Goal: Information Seeking & Learning: Learn about a topic

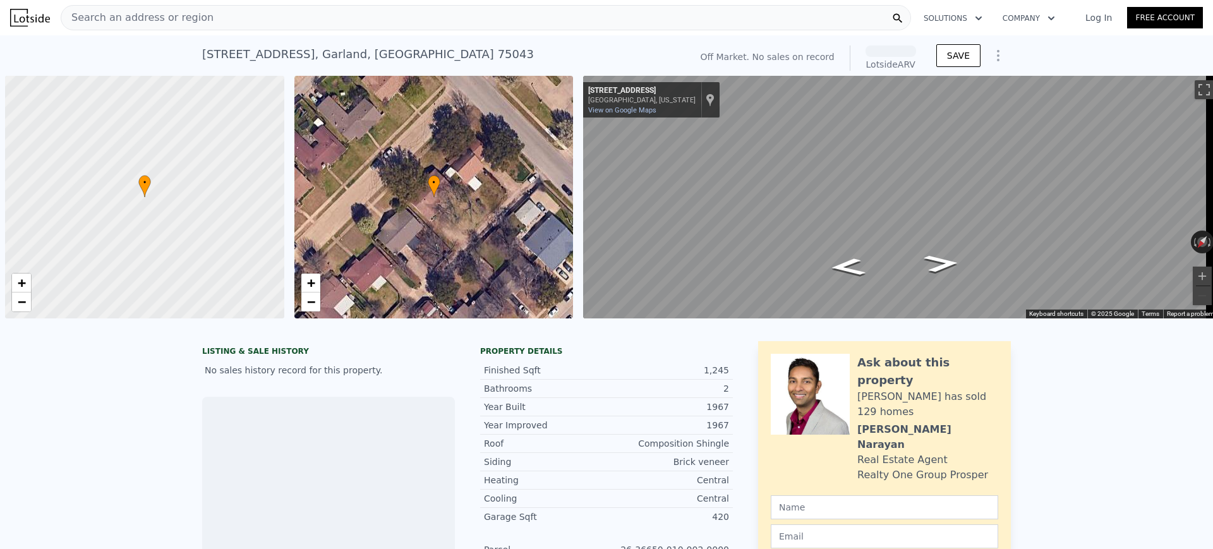
scroll to position [0, 5]
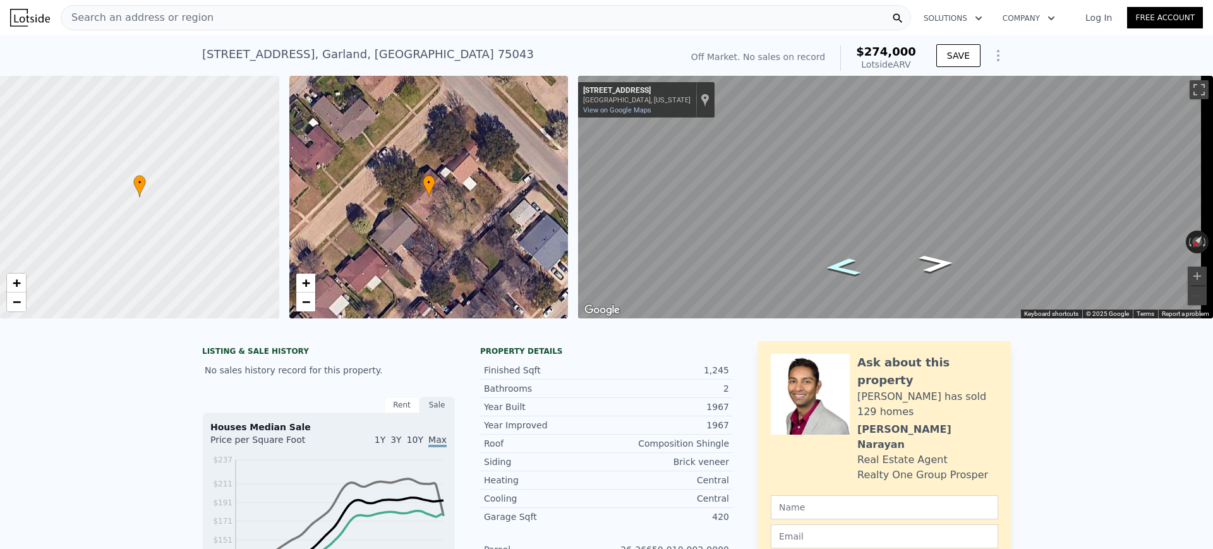
drag, startPoint x: 950, startPoint y: 267, endPoint x: 854, endPoint y: 256, distance: 96.1
click at [854, 256] on icon "Map" at bounding box center [889, 197] width 623 height 243
click at [931, 267] on icon "Go Southwest, Tahoe Dr" at bounding box center [937, 263] width 66 height 26
click at [835, 271] on icon "Go Northeast, Tahoe Dr" at bounding box center [843, 267] width 66 height 26
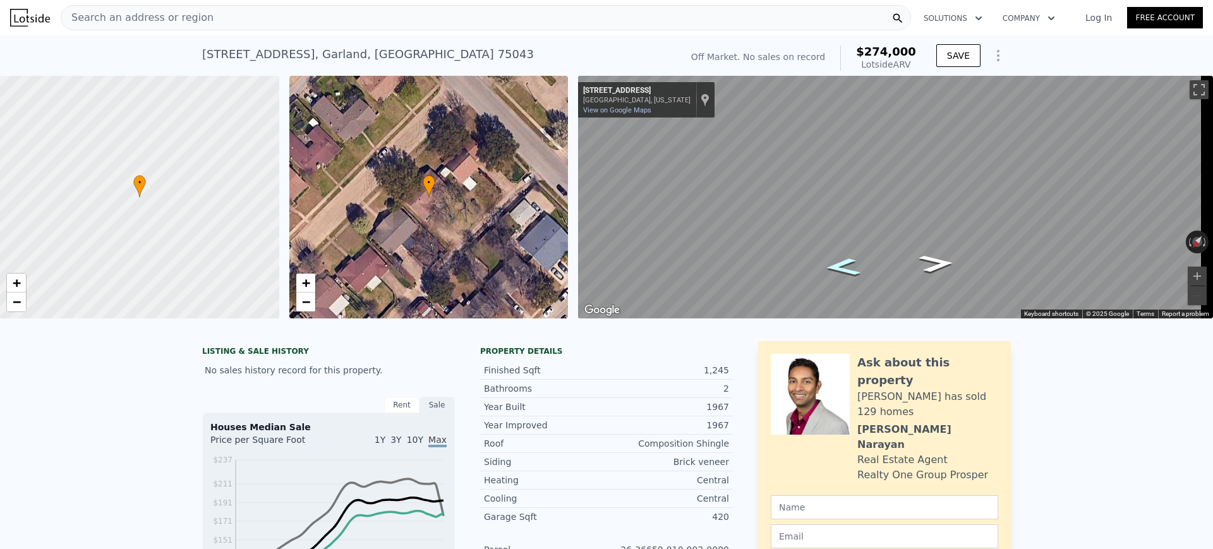
click at [835, 271] on icon "Go Northeast, Tahoe Dr" at bounding box center [843, 267] width 66 height 26
click at [863, 243] on icon "Go Northeast, Tahoe Dr" at bounding box center [864, 248] width 95 height 29
click at [854, 255] on icon "Go Northeast, Tahoe Dr" at bounding box center [854, 256] width 93 height 30
click at [971, 232] on div "Map" at bounding box center [895, 197] width 635 height 243
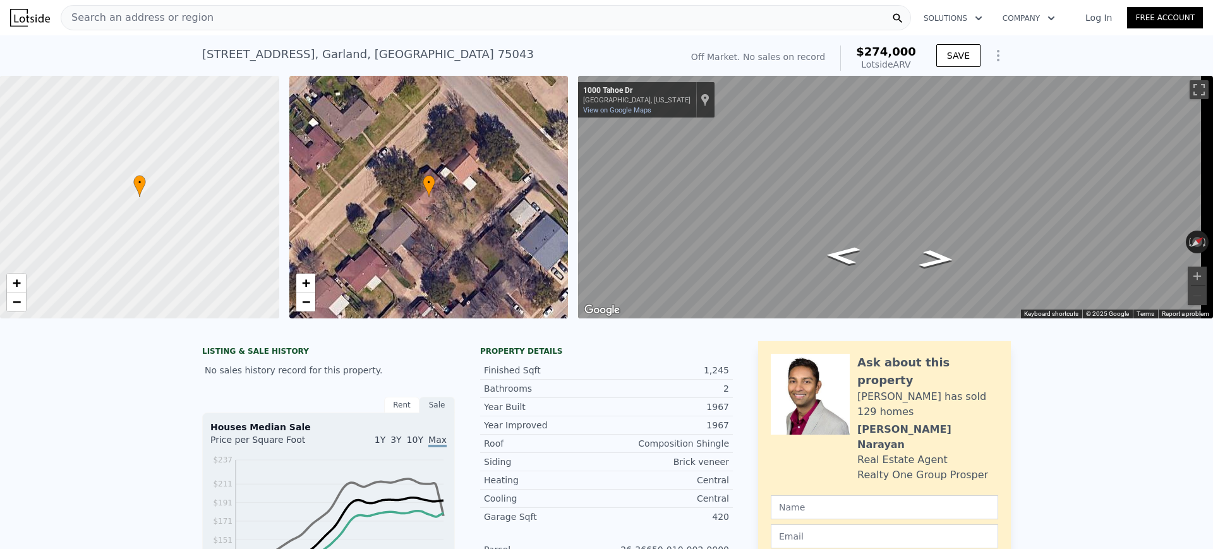
click at [1040, 218] on div "Map" at bounding box center [895, 197] width 635 height 243
click at [885, 255] on icon "Go Southwest, Tahoe Dr" at bounding box center [888, 258] width 78 height 18
click at [887, 261] on icon "Go Southwest, Tahoe Dr" at bounding box center [891, 264] width 77 height 17
click at [887, 261] on icon "Go Southwest, Tahoe Dr" at bounding box center [891, 265] width 76 height 17
click at [1103, 219] on div "← Move left → Move right ↑ Move up ↓ Move down + Zoom in - Zoom out [STREET_ADD…" at bounding box center [895, 197] width 635 height 243
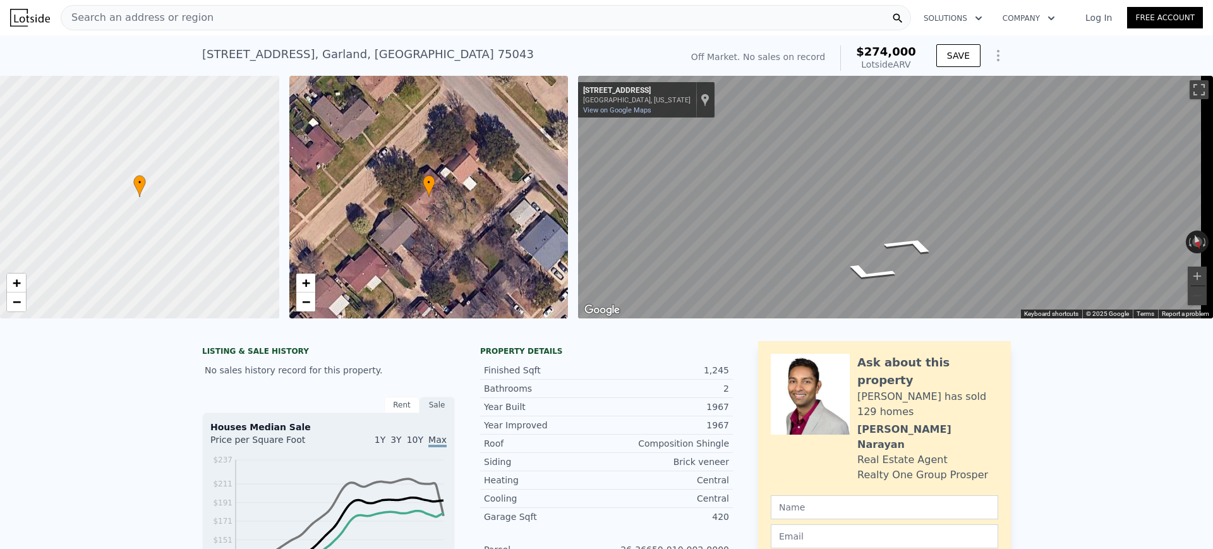
drag, startPoint x: 1150, startPoint y: 233, endPoint x: 1213, endPoint y: 203, distance: 70.1
click at [1213, 203] on div "Search an address or region Solutions Company Open main menu Log In Free Accoun…" at bounding box center [606, 274] width 1213 height 549
click at [908, 207] on icon "Go Southwest, Tahoe Dr" at bounding box center [915, 204] width 94 height 36
click at [385, 16] on div "Search an address or region" at bounding box center [486, 17] width 851 height 25
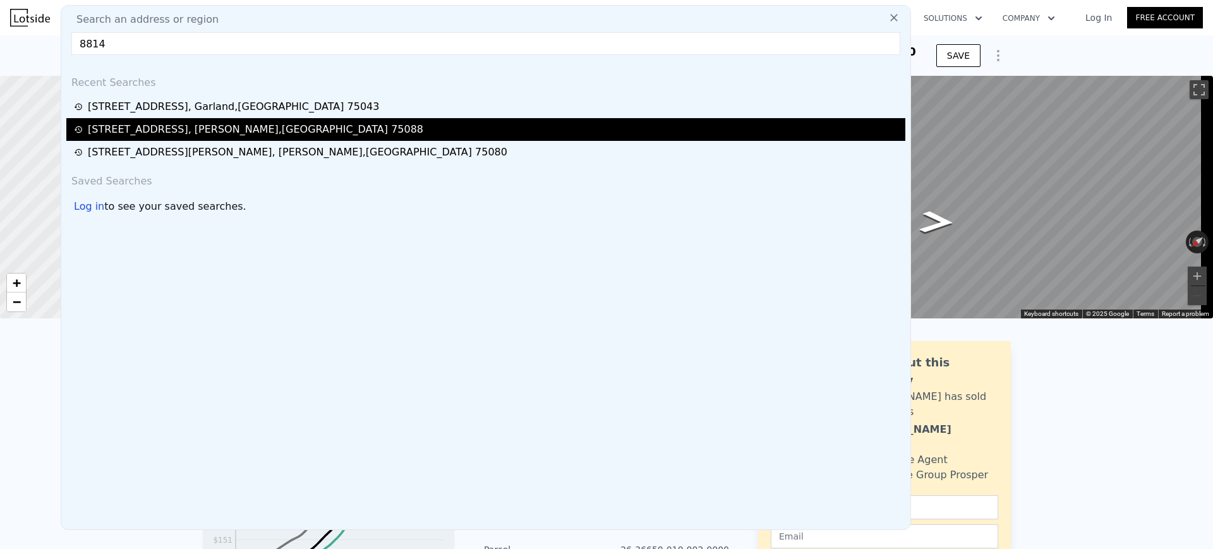
type input "8814"
click at [205, 133] on div "[STREET_ADDRESS]" at bounding box center [256, 129] width 336 height 15
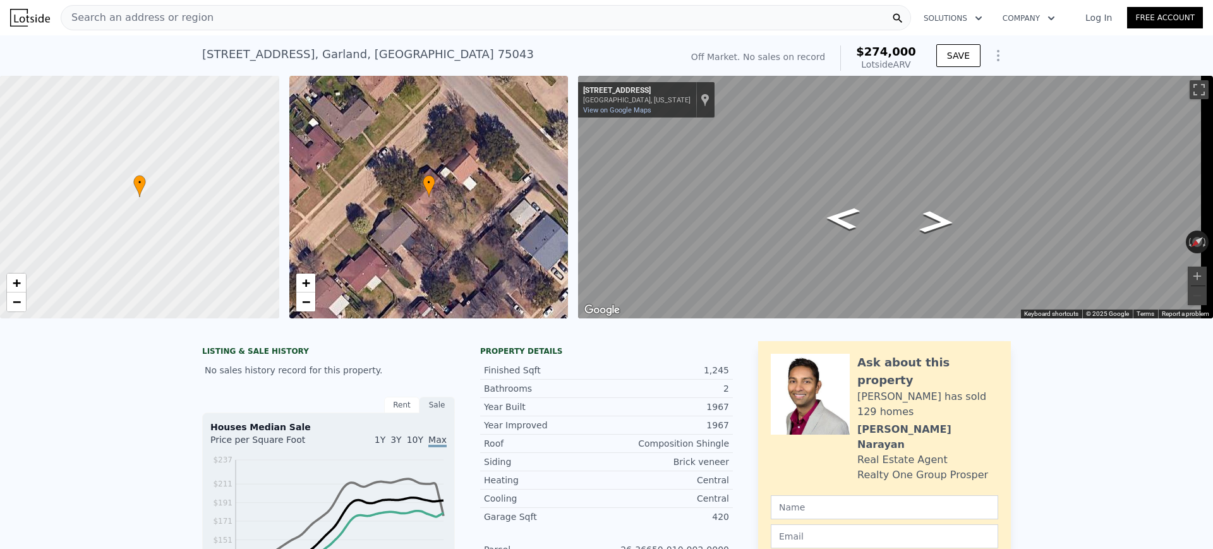
type input "2.5"
type input "1719"
type input "2334"
type input "6577.5599999999995"
type input "13939.2"
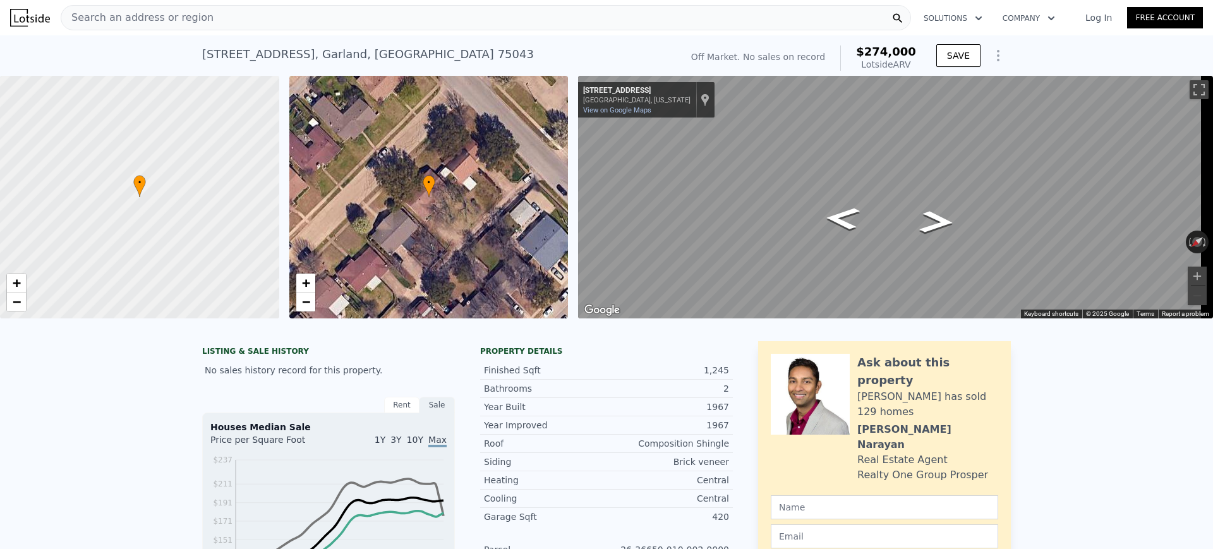
type input "$ 380,000"
type input "$ 109,036"
